Goal: Task Accomplishment & Management: Manage account settings

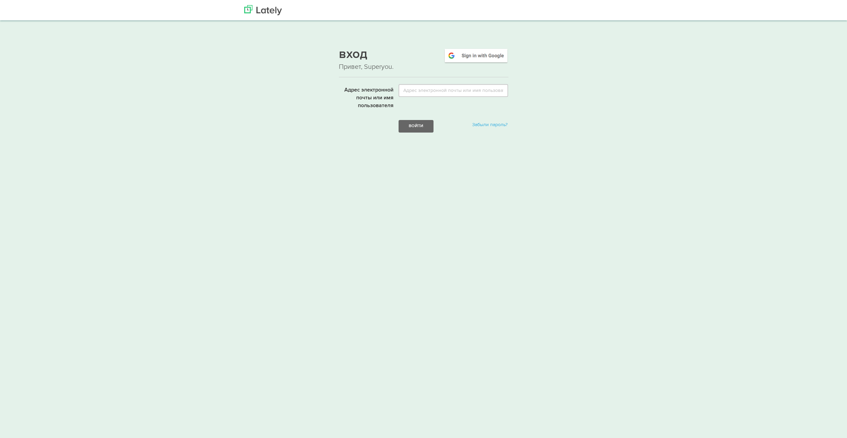
click at [418, 90] on input "Адрес электронной почты или имя пользователя" at bounding box center [454, 90] width 110 height 13
type input "[EMAIL_ADDRESS][DOMAIN_NAME]"
click at [483, 57] on img at bounding box center [478, 56] width 65 height 16
click at [423, 90] on input "Адрес электронной почты или имя пользователя" at bounding box center [456, 90] width 110 height 13
click at [472, 56] on img at bounding box center [478, 56] width 65 height 16
